Goal: Entertainment & Leisure: Consume media (video, audio)

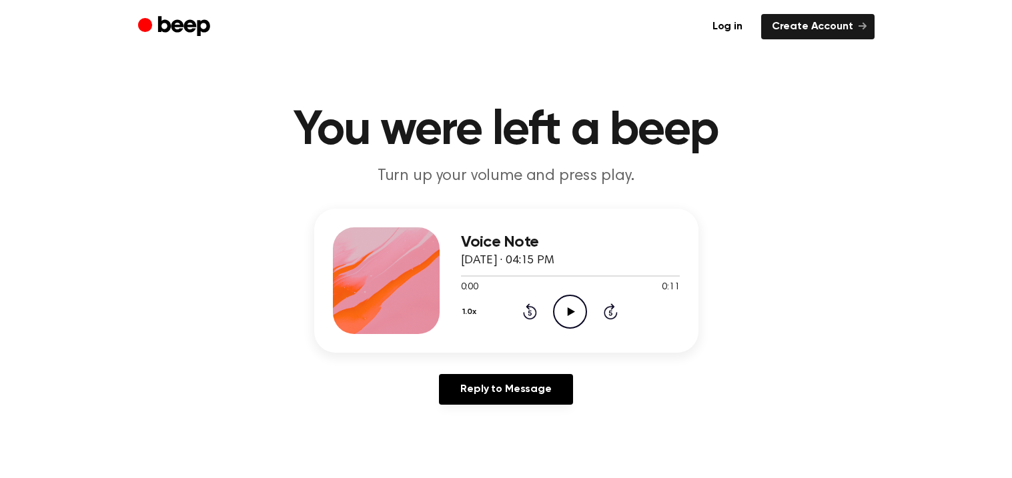
click at [560, 301] on icon "Play Audio" at bounding box center [570, 312] width 34 height 34
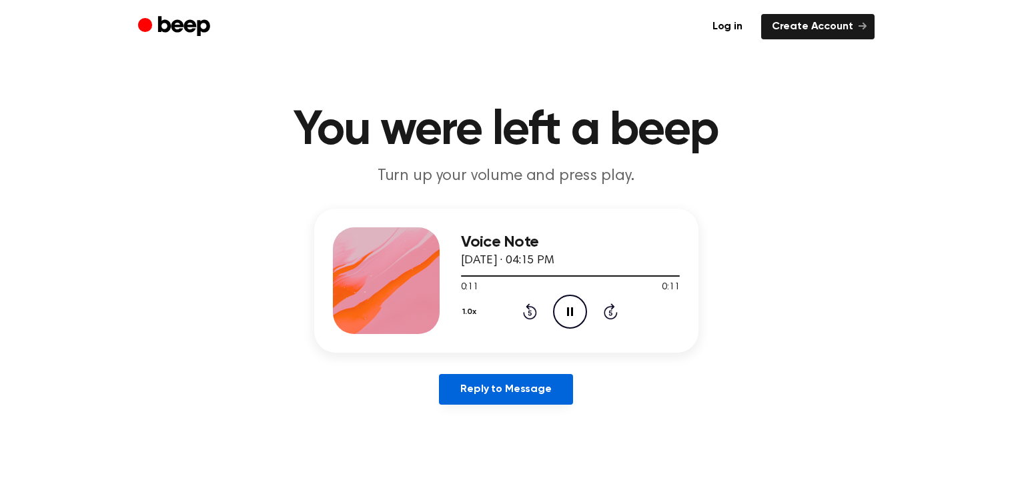
click at [564, 386] on link "Reply to Message" at bounding box center [505, 389] width 133 height 31
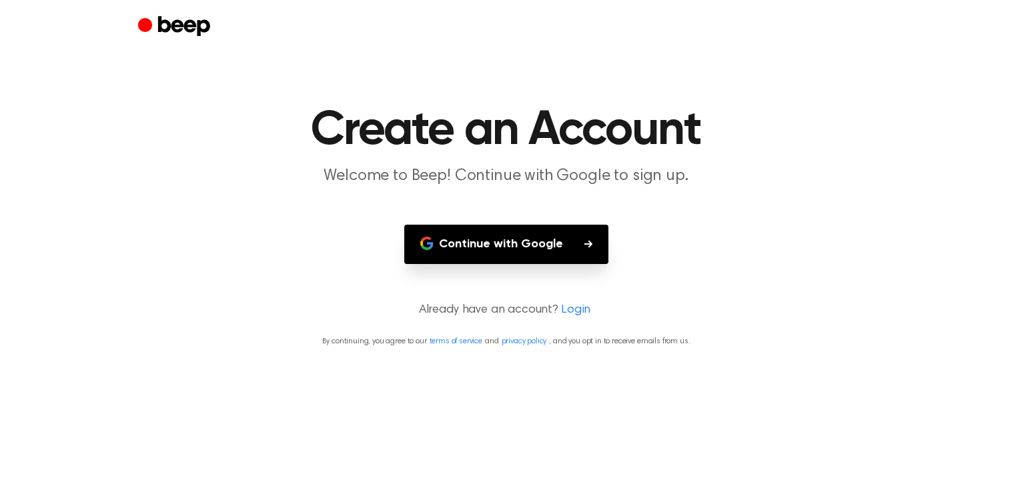
click at [499, 231] on button "Continue with Google" at bounding box center [506, 244] width 204 height 39
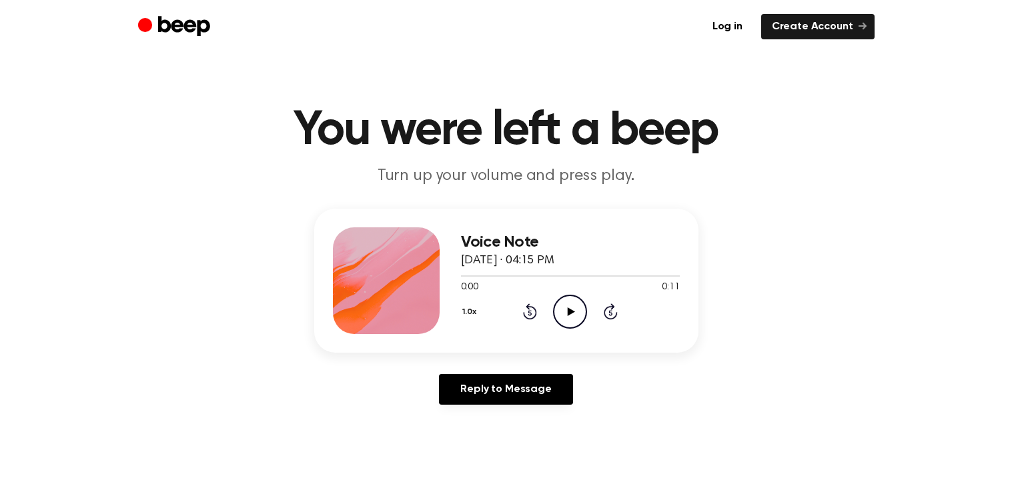
click at [567, 302] on icon "Play Audio" at bounding box center [570, 312] width 34 height 34
click at [568, 302] on icon "Play Audio" at bounding box center [570, 312] width 34 height 34
click at [573, 308] on icon "Play Audio" at bounding box center [570, 312] width 34 height 34
click at [564, 314] on icon "Play Audio" at bounding box center [570, 312] width 34 height 34
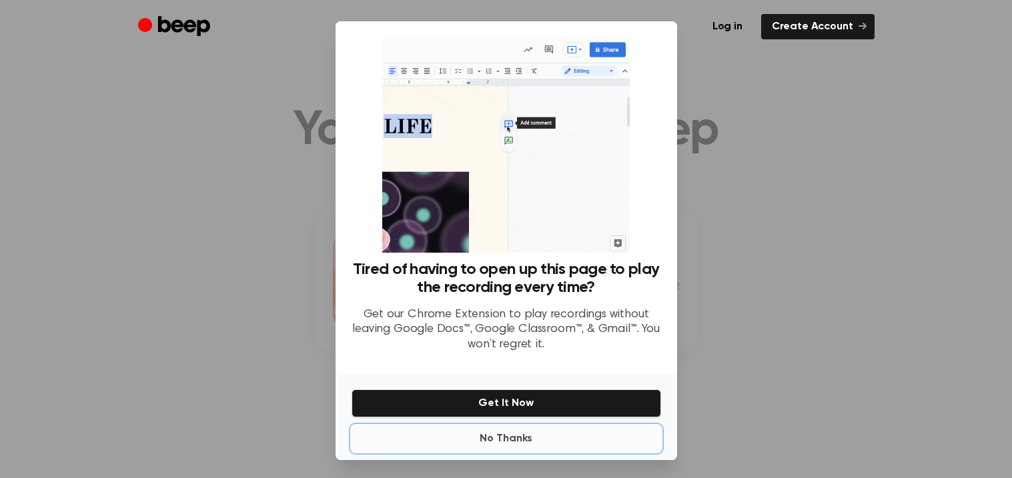
click at [482, 434] on button "No Thanks" at bounding box center [507, 439] width 310 height 27
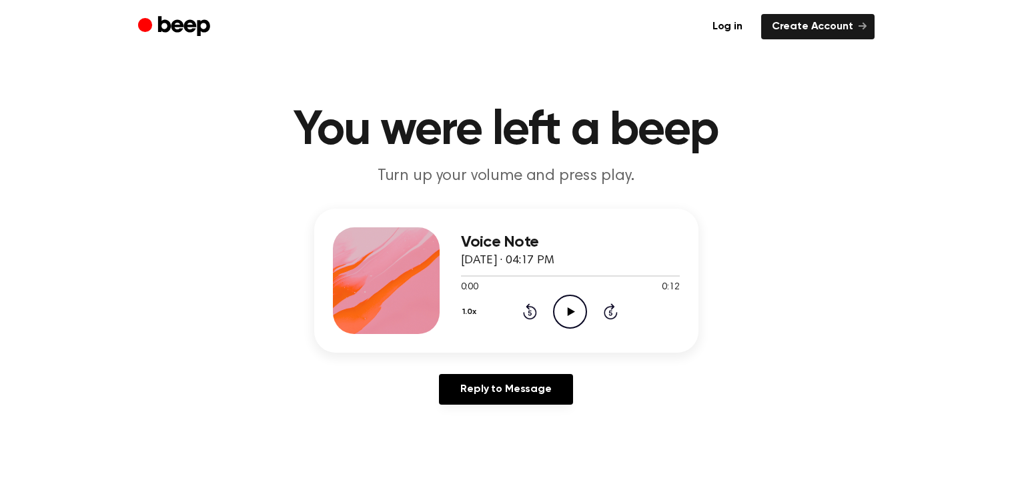
click at [575, 310] on icon "Play Audio" at bounding box center [570, 312] width 34 height 34
click at [576, 315] on icon "Play Audio" at bounding box center [570, 312] width 34 height 34
click at [572, 313] on icon "Play Audio" at bounding box center [570, 312] width 34 height 34
click at [573, 300] on icon "Play Audio" at bounding box center [570, 312] width 34 height 34
click at [561, 302] on icon "Play Audio" at bounding box center [570, 312] width 34 height 34
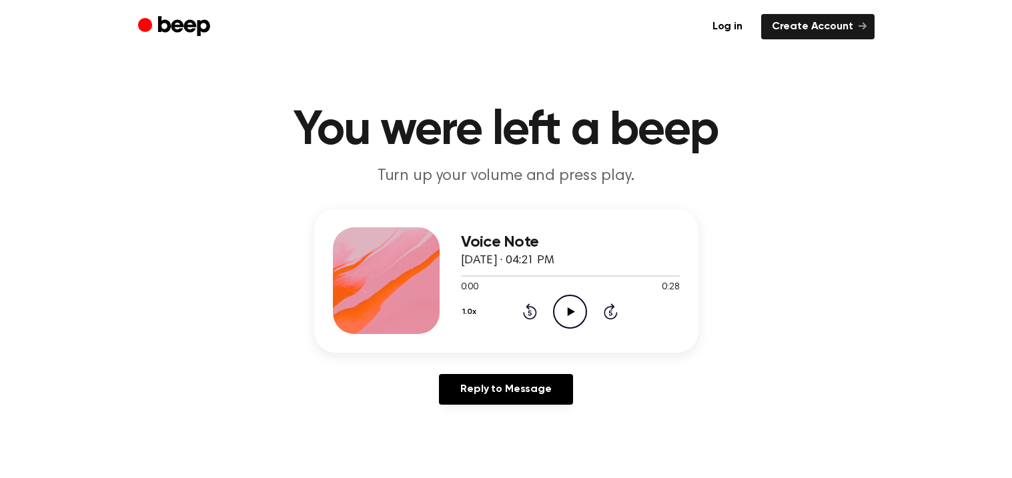
click at [558, 308] on icon "Play Audio" at bounding box center [570, 312] width 34 height 34
click at [577, 300] on icon "Play Audio" at bounding box center [570, 312] width 34 height 34
click at [562, 315] on icon "Play Audio" at bounding box center [570, 312] width 34 height 34
click at [569, 302] on icon "Play Audio" at bounding box center [570, 312] width 34 height 34
click at [578, 301] on icon "Play Audio" at bounding box center [570, 312] width 34 height 34
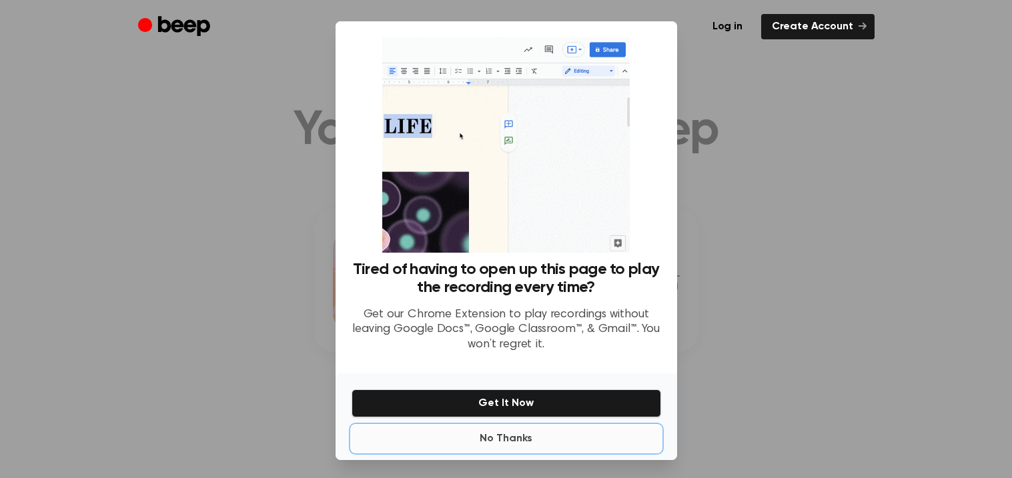
click at [480, 431] on button "No Thanks" at bounding box center [507, 439] width 310 height 27
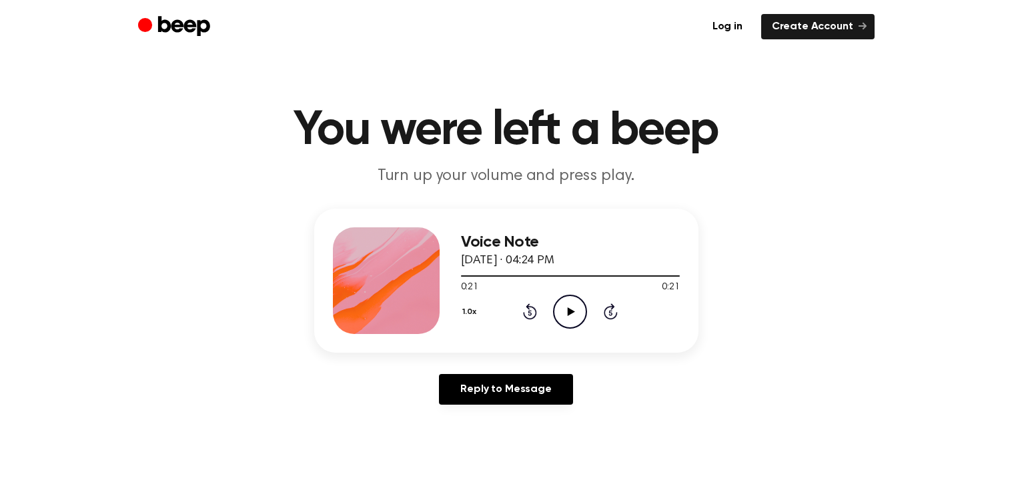
click at [576, 310] on icon "Play Audio" at bounding box center [570, 312] width 34 height 34
click at [568, 296] on circle at bounding box center [570, 312] width 33 height 33
click at [570, 303] on icon "Play Audio" at bounding box center [570, 312] width 34 height 34
click at [566, 315] on icon "Play Audio" at bounding box center [570, 312] width 34 height 34
